Goal: Find specific page/section: Find specific page/section

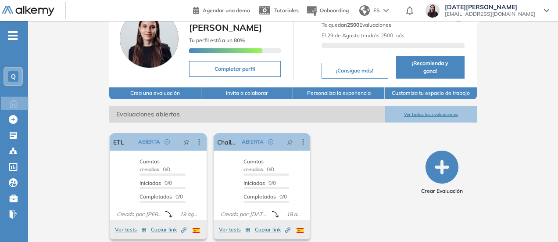
scroll to position [54, 0]
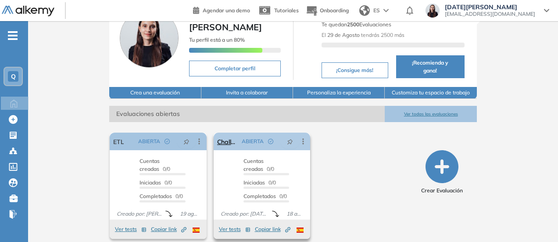
click at [306, 137] on icon at bounding box center [303, 141] width 9 height 9
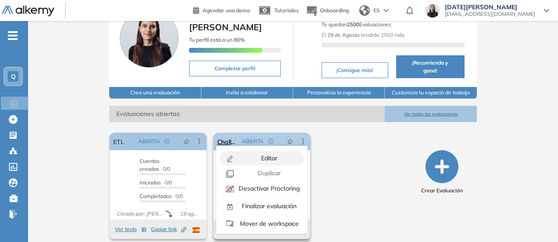
click at [285, 153] on div "Editar" at bounding box center [268, 158] width 64 height 10
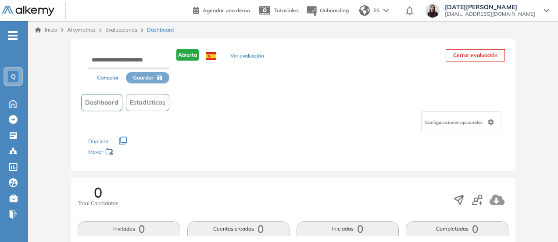
click at [246, 56] on button "Ver evaluación" at bounding box center [246, 56] width 33 height 9
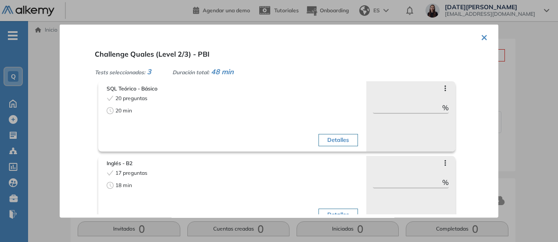
click at [482, 34] on button "×" at bounding box center [484, 36] width 7 height 17
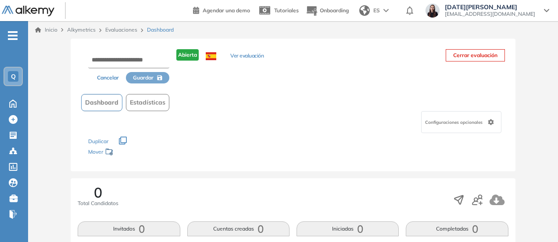
click at [116, 30] on link "Evaluaciones" at bounding box center [121, 29] width 32 height 7
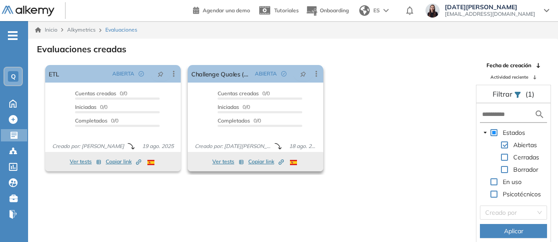
click at [226, 163] on button "Ver tests" at bounding box center [228, 161] width 32 height 11
click at [223, 162] on button "Ver tests" at bounding box center [228, 161] width 32 height 11
click at [220, 161] on button "Ver tests" at bounding box center [228, 161] width 32 height 11
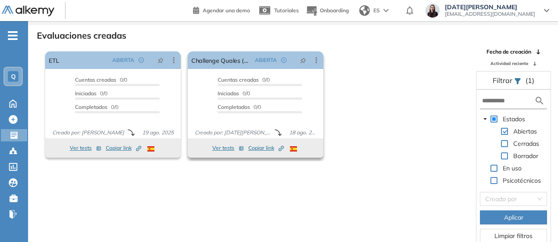
scroll to position [21, 0]
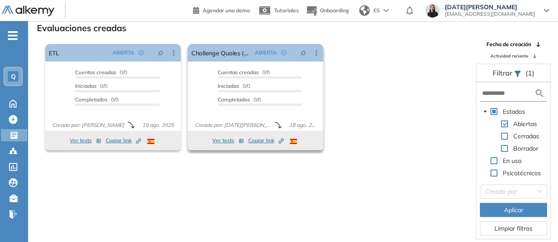
click at [218, 141] on button "Ver tests" at bounding box center [228, 140] width 32 height 11
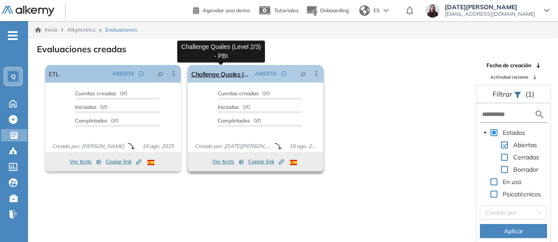
click at [225, 74] on link "Challenge Quales (Level 2/3) - PBI" at bounding box center [221, 74] width 60 height 18
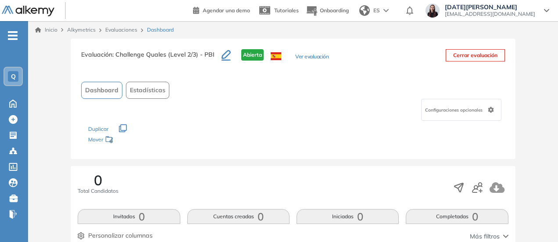
click at [299, 56] on button "Ver evaluación" at bounding box center [311, 57] width 33 height 9
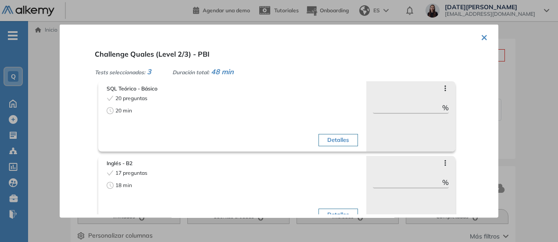
click at [476, 37] on div "× Challenge Quales (Level 2/3) - PBI Tests seleccionados: 3 Duración total: 48 …" at bounding box center [279, 120] width 439 height 193
click at [481, 35] on button "×" at bounding box center [484, 36] width 7 height 17
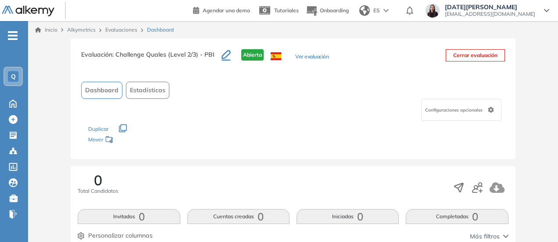
click at [118, 30] on link "Evaluaciones" at bounding box center [121, 29] width 32 height 7
